Goal: Find specific page/section: Find specific page/section

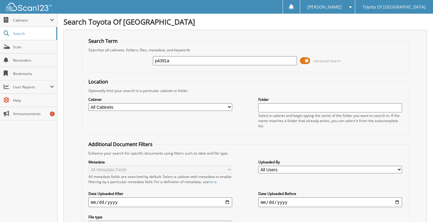
type input "p4391a"
click at [32, 11] on div at bounding box center [26, 7] width 52 height 14
click at [13, 20] on span "Cabinets" at bounding box center [31, 20] width 37 height 5
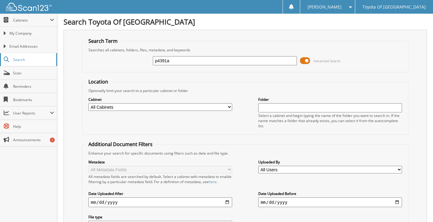
click at [16, 58] on span "Search" at bounding box center [33, 59] width 40 height 5
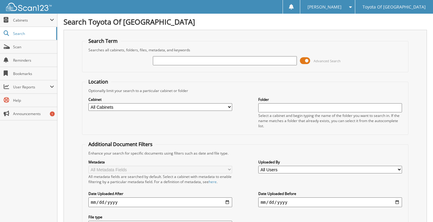
click at [188, 61] on input "text" at bounding box center [225, 60] width 144 height 9
type input "p4391a"
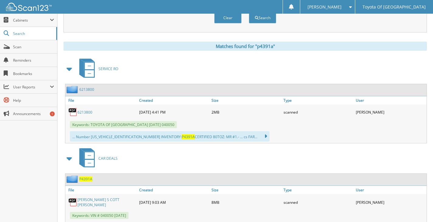
scroll to position [229, 0]
click at [69, 68] on span at bounding box center [69, 69] width 9 height 11
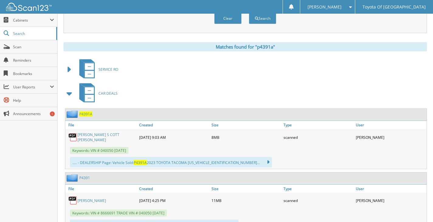
click at [87, 136] on link "[PERSON_NAME] S COTT [PERSON_NAME]" at bounding box center [107, 137] width 59 height 10
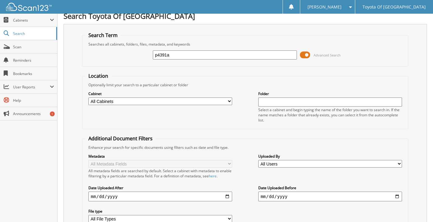
scroll to position [0, 0]
